Goal: Task Accomplishment & Management: Manage account settings

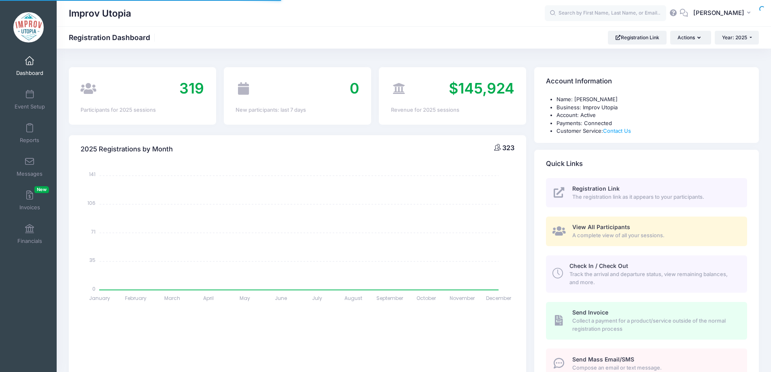
select select
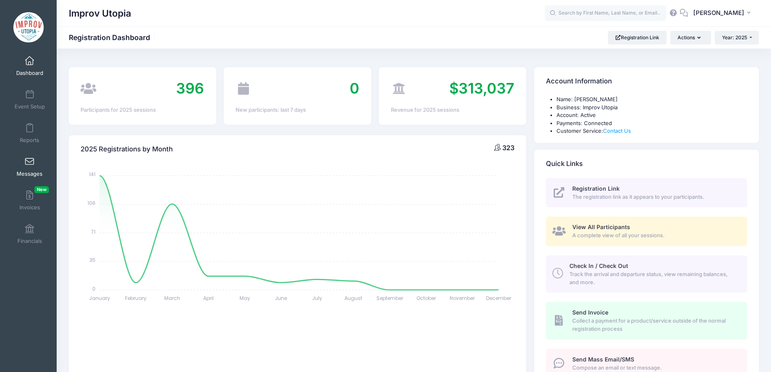
click at [21, 160] on link "Messages" at bounding box center [30, 167] width 38 height 28
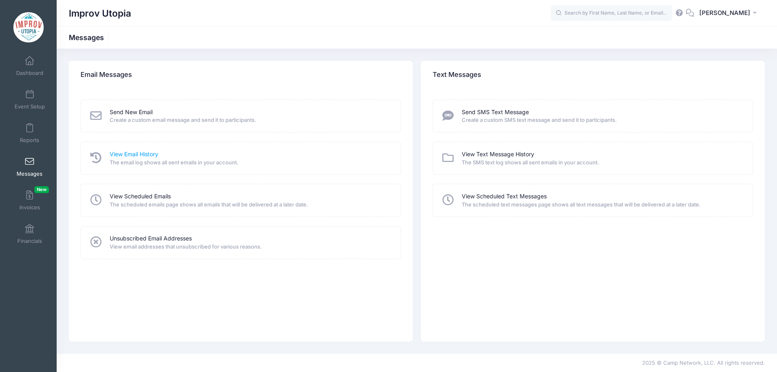
click at [137, 151] on link "View Email History" at bounding box center [134, 154] width 49 height 9
